Goal: Task Accomplishment & Management: Manage account settings

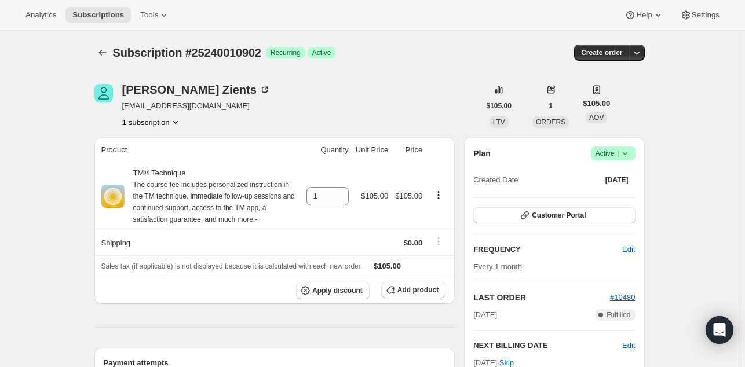
scroll to position [403, 0]
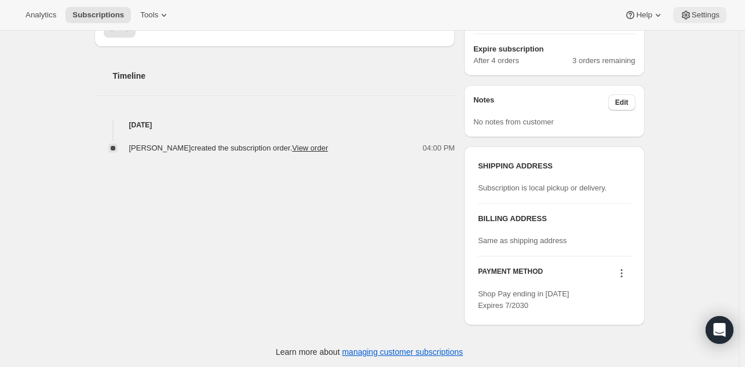
click at [691, 19] on icon at bounding box center [686, 15] width 12 height 12
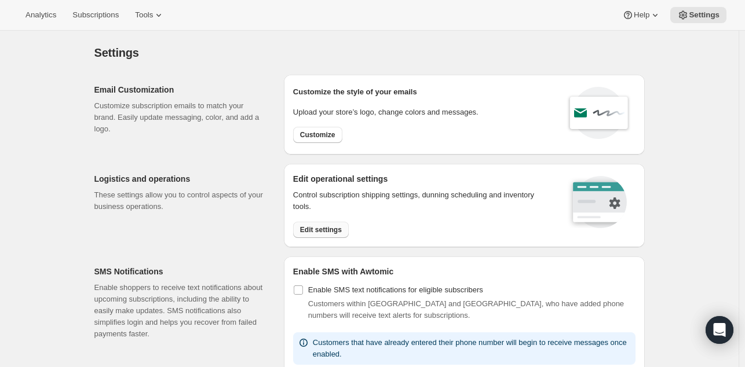
click at [324, 225] on span "Edit settings" at bounding box center [321, 229] width 42 height 9
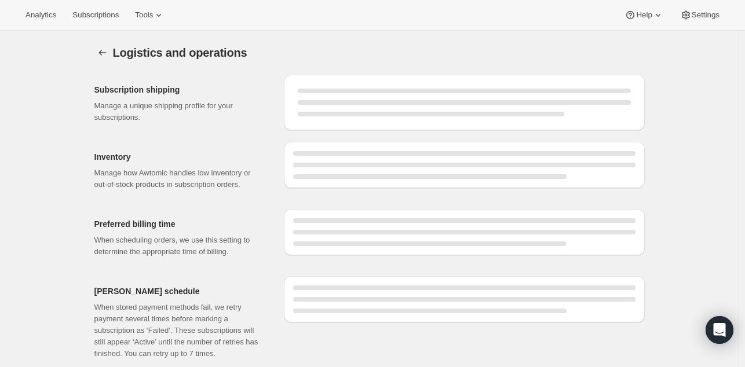
select select "DAY"
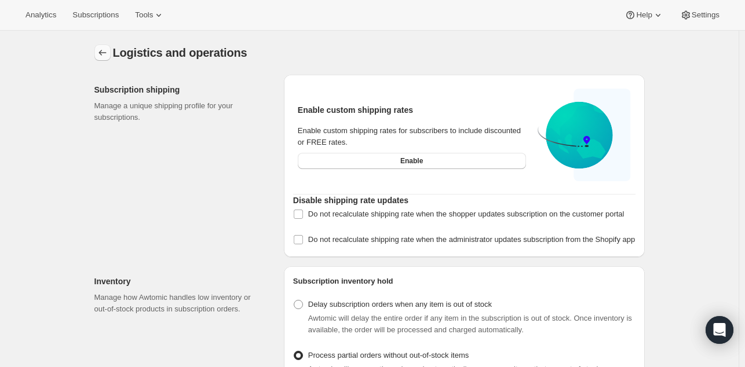
click at [101, 48] on icon "Settings" at bounding box center [103, 53] width 12 height 12
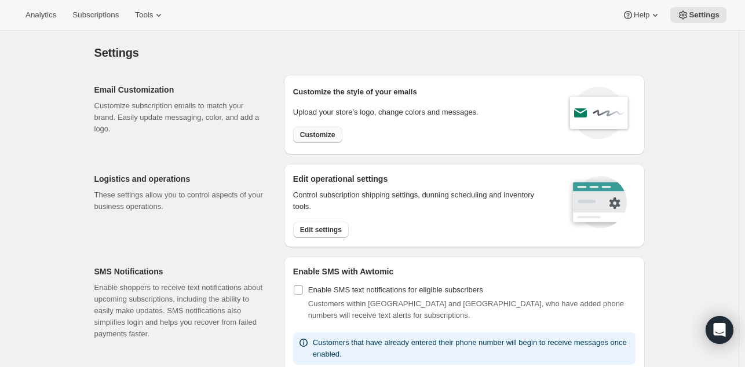
click at [336, 132] on button "Customize" at bounding box center [317, 135] width 49 height 16
select select "subscriptionMessage"
select select "5"
select select "15"
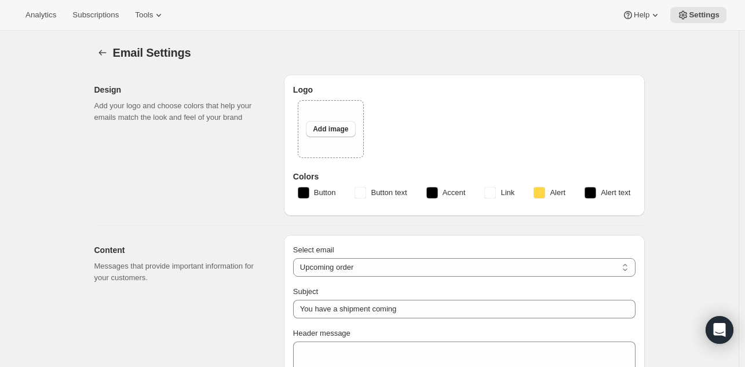
type input "Your upcoming payment"
type input "Learn TM : Online Payment"
checkbox input "false"
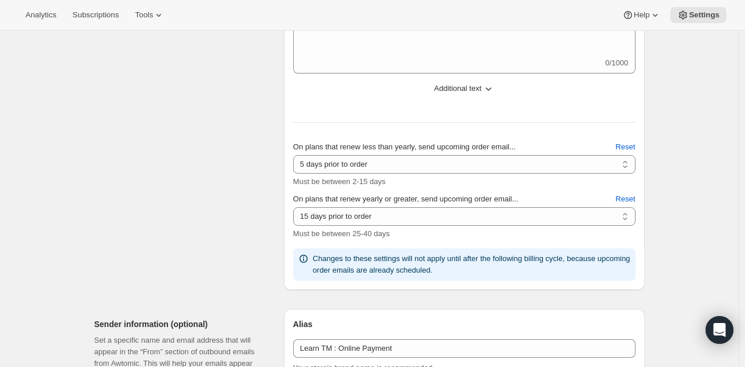
scroll to position [463, 0]
